Goal: Transaction & Acquisition: Purchase product/service

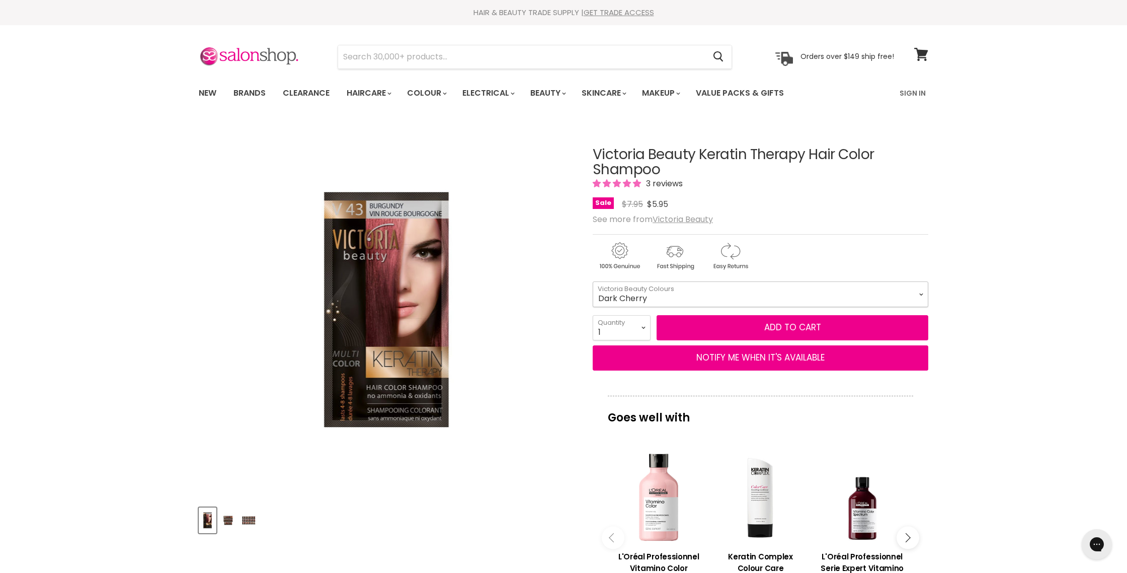
click at [920, 291] on select "Platinum Blonde Light Blonde Blonde Dark Blonde Medium Brown Chestnut Velvet Br…" at bounding box center [761, 293] width 336 height 25
click at [921, 291] on select "Platinum Blonde Light Blonde Blonde Dark Blonde Medium Brown Chestnut Velvet Br…" at bounding box center [761, 293] width 336 height 25
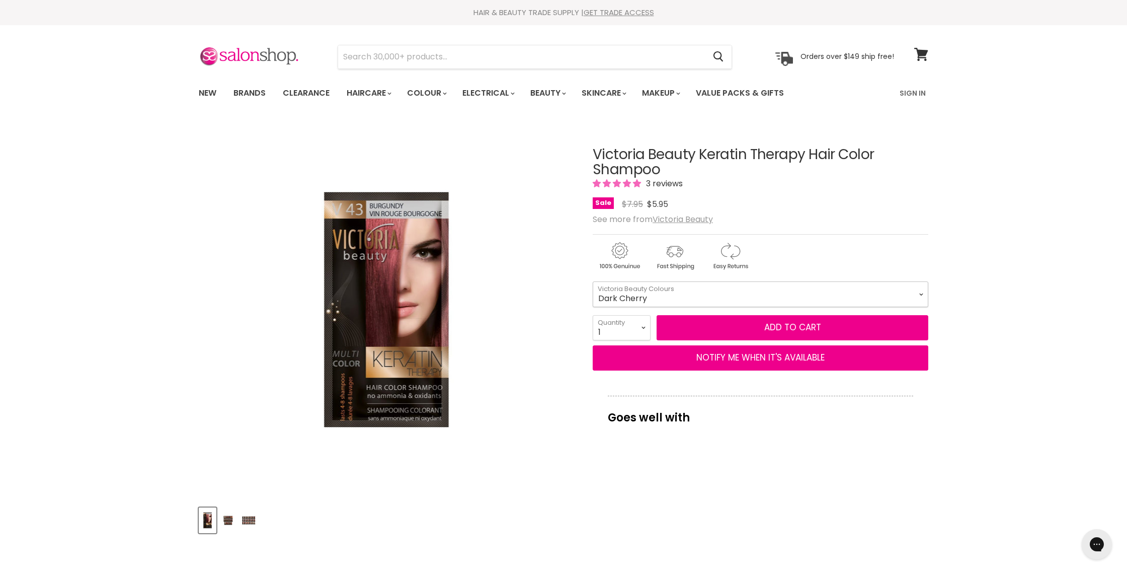
click at [923, 295] on select "Platinum Blonde Light Blonde Blonde Dark Blonde Medium Brown Chestnut Velvet Br…" at bounding box center [761, 293] width 336 height 25
